Goal: Information Seeking & Learning: Learn about a topic

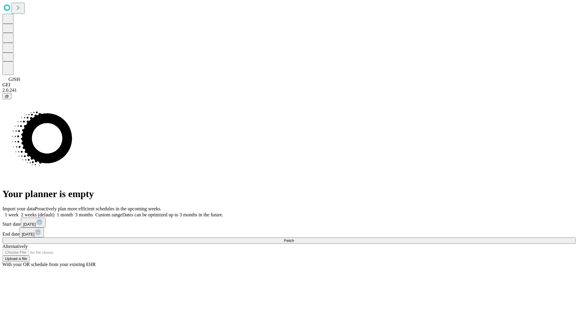
click at [294, 238] on span "Fetch" at bounding box center [289, 240] width 10 height 5
